Goal: Information Seeking & Learning: Learn about a topic

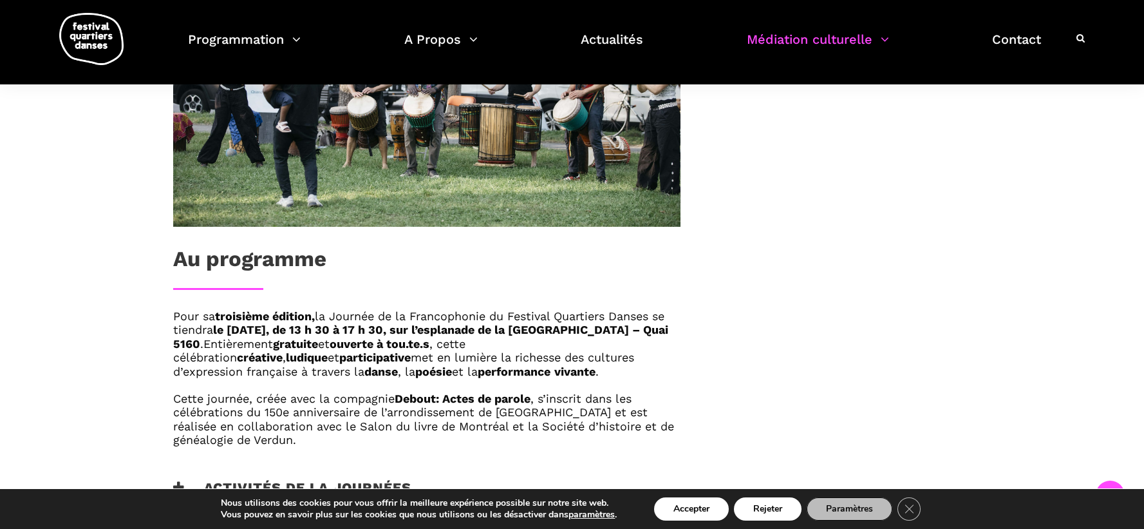
scroll to position [578, 0]
click at [918, 509] on icon "Close GDPR Cookie Banner" at bounding box center [909, 507] width 23 height 19
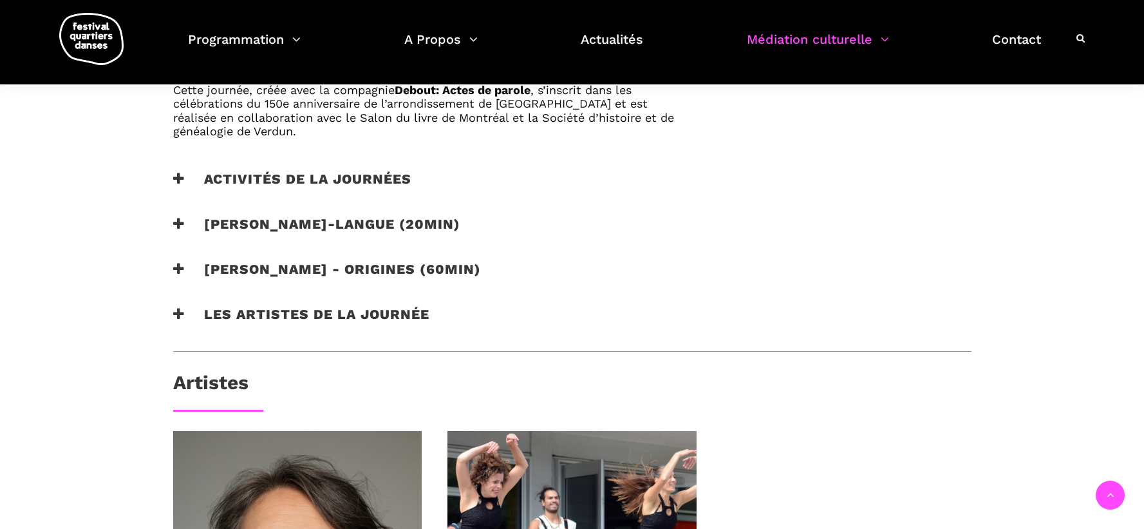
scroll to position [884, 0]
click at [365, 182] on h3 "Activités de la journées" at bounding box center [292, 188] width 238 height 32
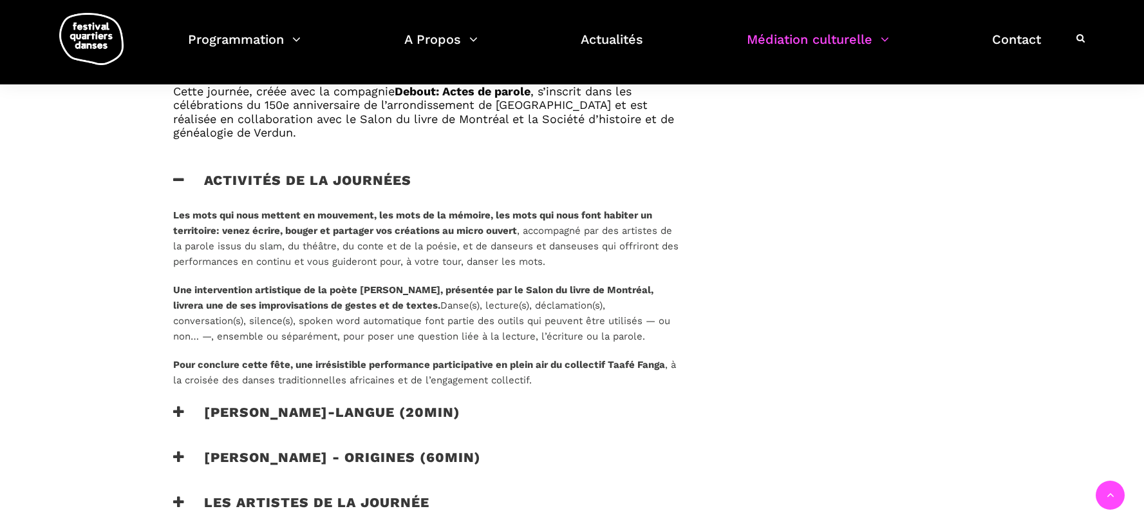
click at [386, 409] on h3 "[PERSON_NAME]-langue (20min)" at bounding box center [316, 420] width 287 height 32
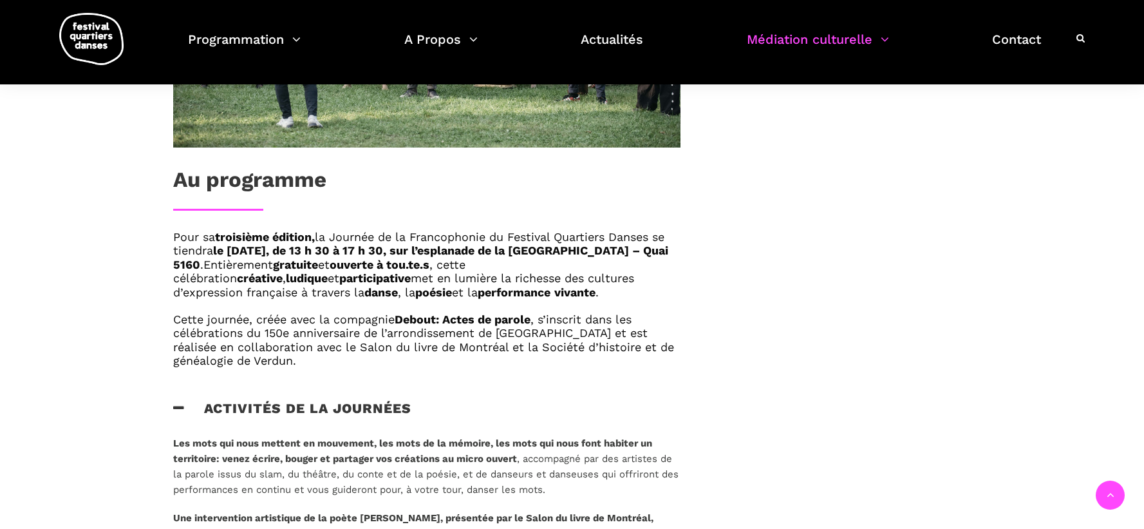
scroll to position [654, 0]
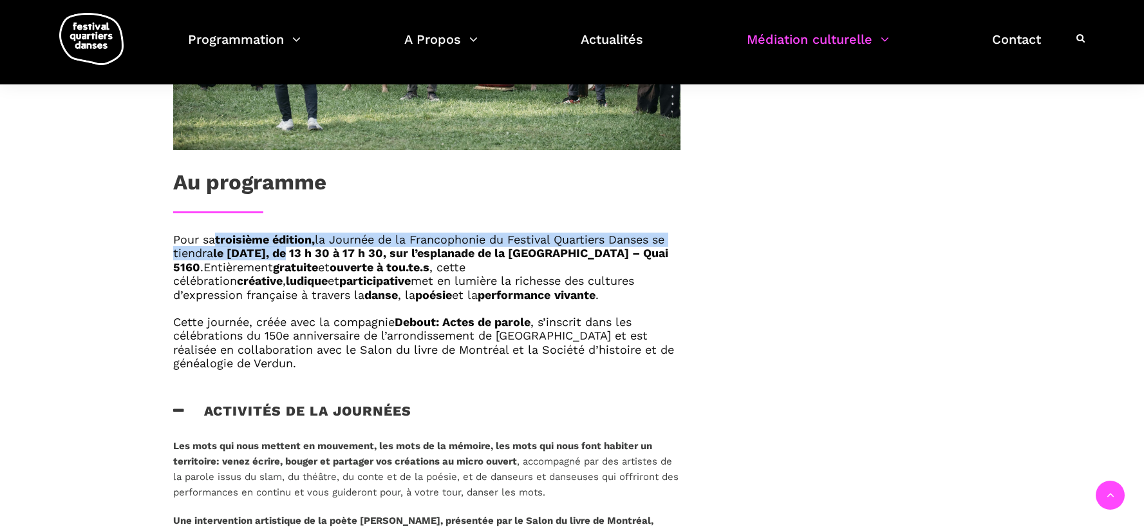
drag, startPoint x: 213, startPoint y: 246, endPoint x: 290, endPoint y: 259, distance: 79.0
click at [290, 259] on strong "le [DATE], de 13 h 30 à 17 h 30, sur l’esplanade de la [GEOGRAPHIC_DATA] – Quai…" at bounding box center [420, 260] width 495 height 28
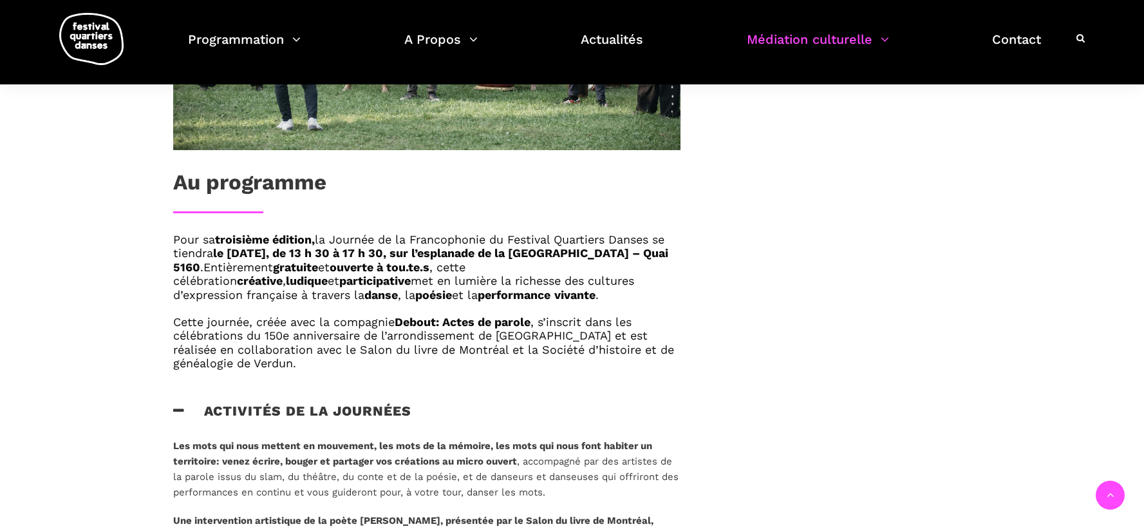
click at [219, 260] on strong "le [DATE], de 13 h 30 à 17 h 30, sur l’esplanade de la [GEOGRAPHIC_DATA] – Quai…" at bounding box center [420, 260] width 495 height 28
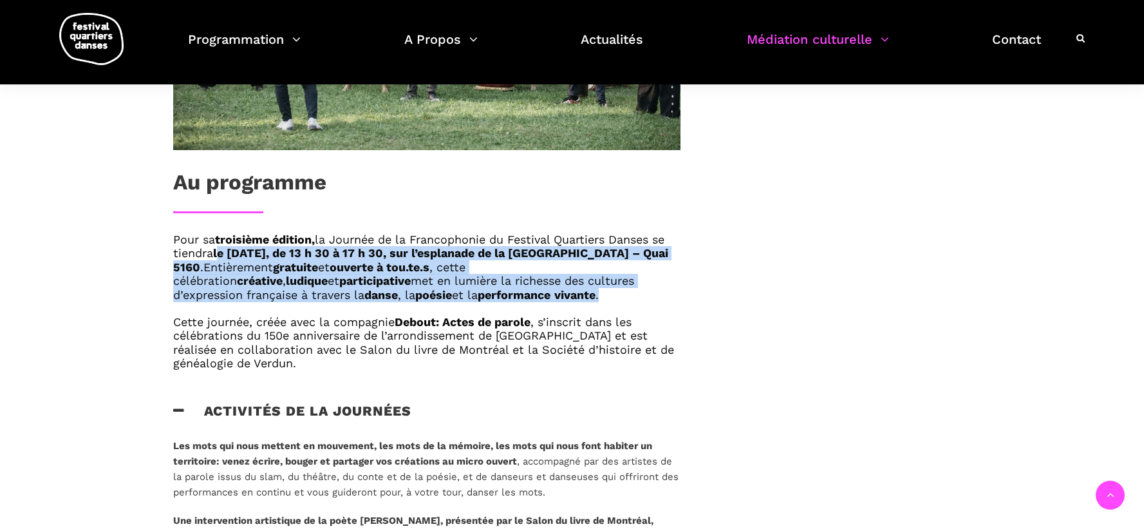
drag, startPoint x: 215, startPoint y: 250, endPoint x: 631, endPoint y: 307, distance: 419.9
click at [631, 307] on div "Pour sa troisième édition, la Journée de la Francophonie du Festival Quartiers …" at bounding box center [426, 301] width 507 height 138
copy div "le dimanche 7 septembre 2025, de 13 h 30 à 17 h 30, sur l’esplanade de la Maiso…"
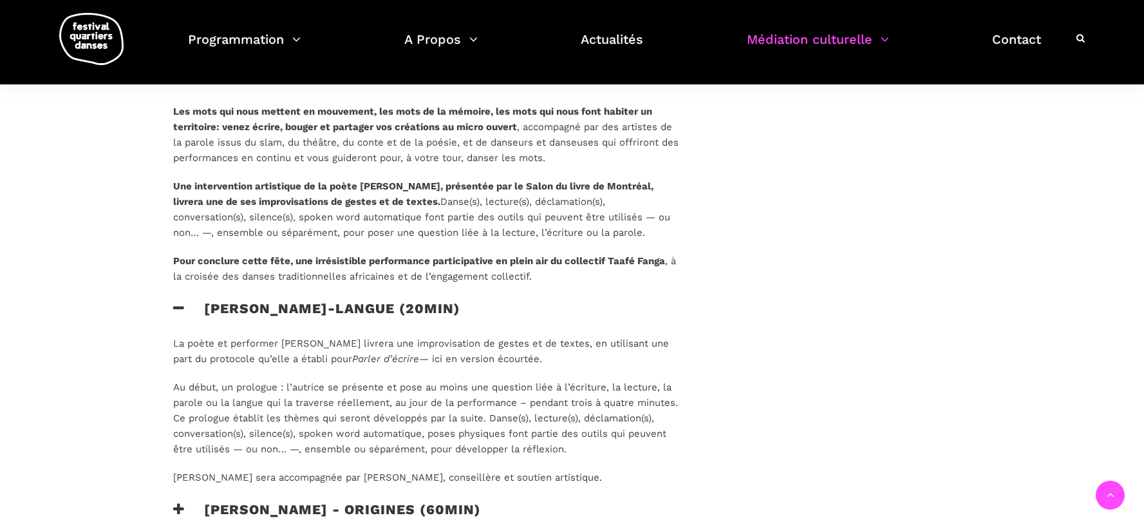
scroll to position [989, 0]
drag, startPoint x: 163, startPoint y: 341, endPoint x: 669, endPoint y: 488, distance: 526.9
click at [669, 488] on div "La poète et performer Catherine Lalonde livrera une improvisation de gestes et …" at bounding box center [426, 418] width 533 height 166
copy div "La poète et performer Catherine Lalonde livrera une improvisation de gestes et …"
